Goal: Find specific page/section: Find specific page/section

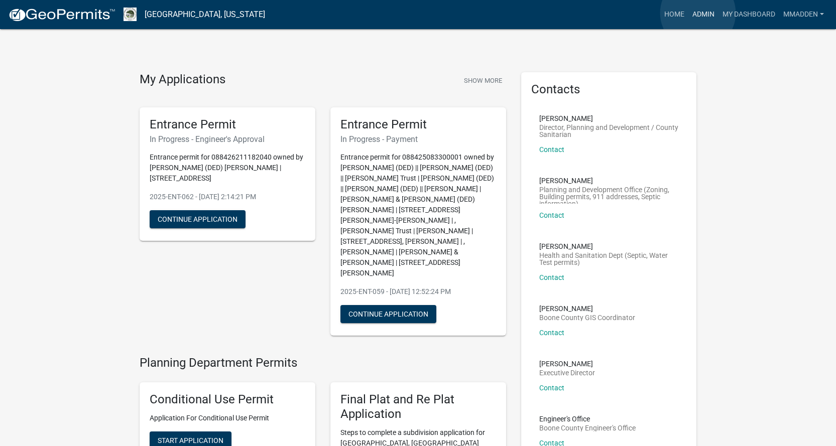
click at [698, 13] on link "Admin" at bounding box center [703, 14] width 30 height 19
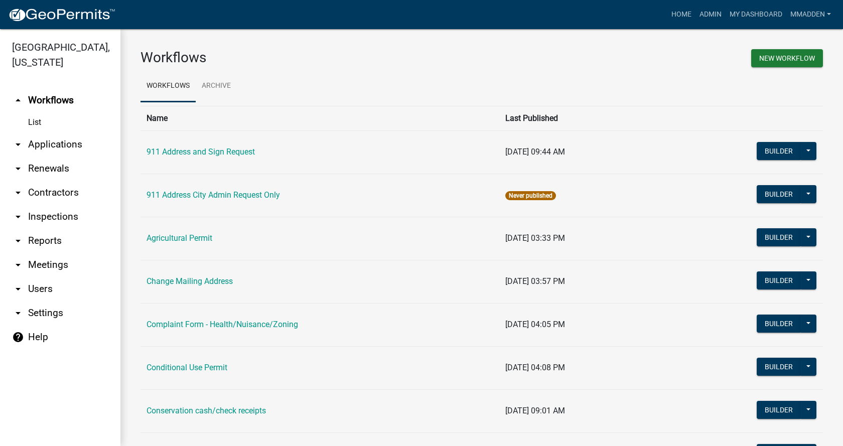
click at [15, 139] on icon "arrow_drop_down" at bounding box center [18, 145] width 12 height 12
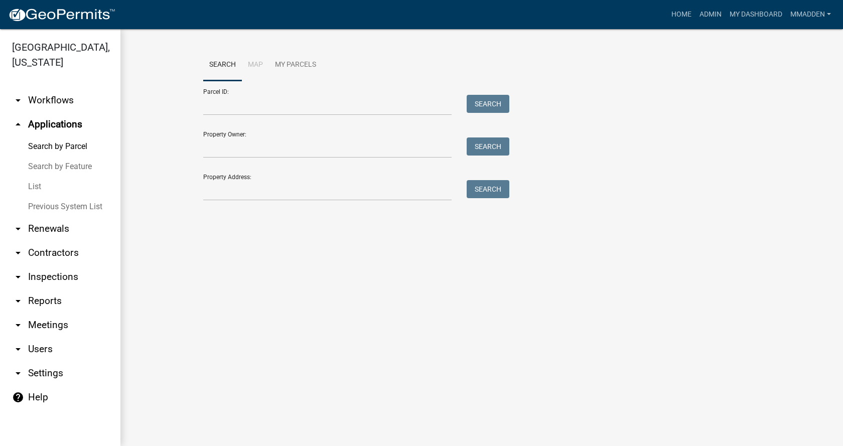
click at [31, 177] on link "List" at bounding box center [60, 187] width 120 height 20
